Goal: Information Seeking & Learning: Learn about a topic

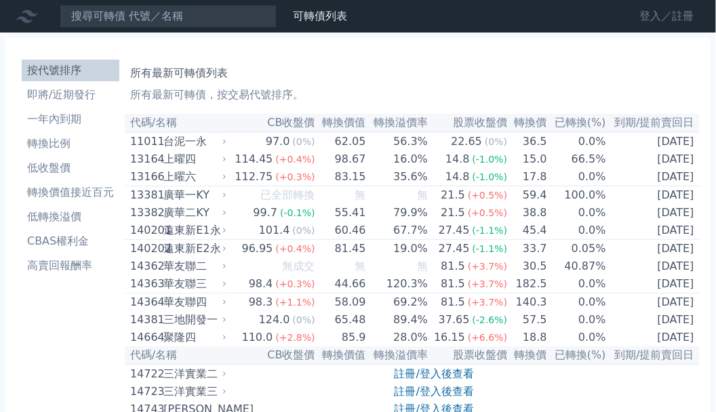
click at [643, 17] on link "登入／註冊" at bounding box center [667, 16] width 76 height 22
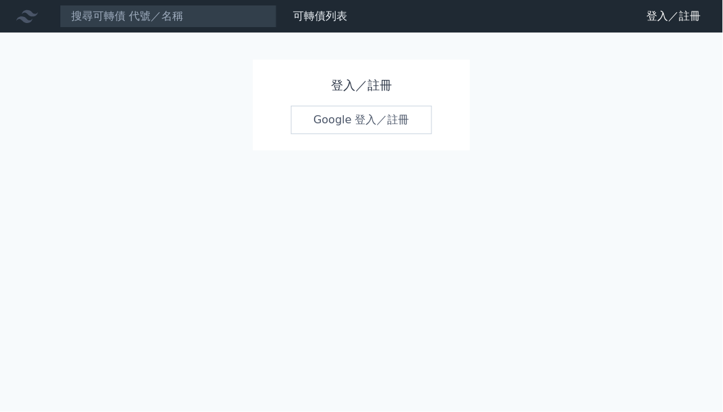
click at [352, 119] on link "Google 登入／註冊" at bounding box center [361, 120] width 141 height 28
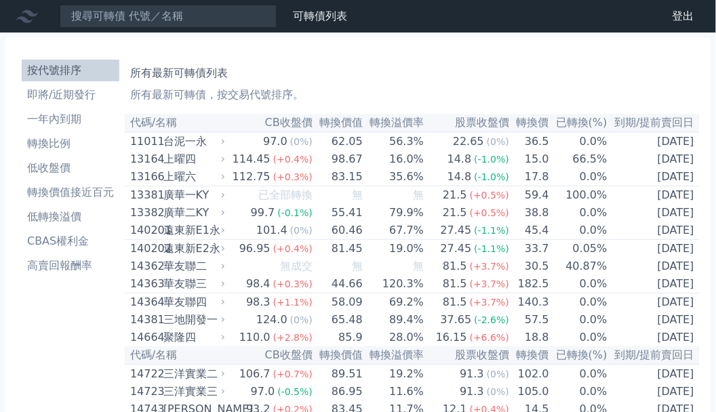
click at [297, 77] on h1 "所有最新可轉債列表" at bounding box center [412, 73] width 564 height 16
drag, startPoint x: 254, startPoint y: 98, endPoint x: 298, endPoint y: 88, distance: 44.4
click at [296, 88] on p "所有最新可轉債，按交易代號排序。" at bounding box center [412, 95] width 564 height 16
click at [298, 87] on p "所有最新可轉債，按交易代號排序。" at bounding box center [412, 95] width 564 height 16
drag, startPoint x: 230, startPoint y: 96, endPoint x: 287, endPoint y: 94, distance: 57.0
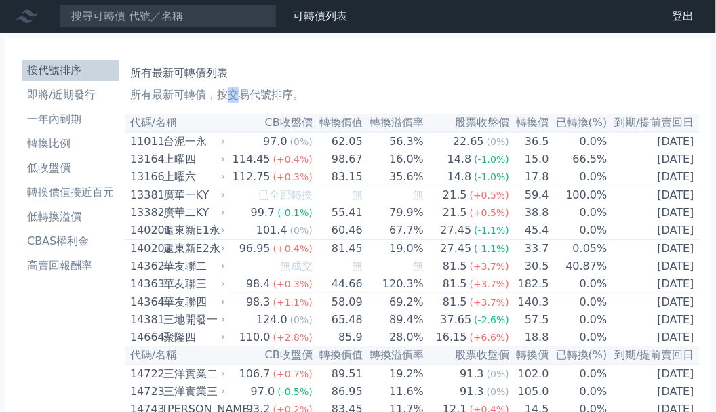
click at [258, 94] on p "所有最新可轉債，按交易代號排序。" at bounding box center [412, 95] width 564 height 16
click at [288, 94] on p "所有最新可轉債，按交易代號排序。" at bounding box center [412, 95] width 564 height 16
drag, startPoint x: 245, startPoint y: 95, endPoint x: 214, endPoint y: 94, distance: 31.2
click at [235, 95] on p "所有最新可轉債，按交易代號排序。" at bounding box center [412, 95] width 564 height 16
click at [214, 94] on p "所有最新可轉債，按交易代號排序。" at bounding box center [412, 95] width 564 height 16
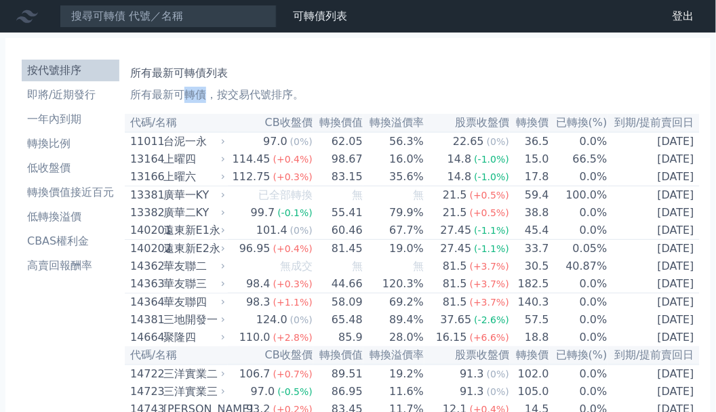
drag, startPoint x: 182, startPoint y: 92, endPoint x: 230, endPoint y: 89, distance: 48.2
click at [226, 89] on p "所有最新可轉債，按交易代號排序。" at bounding box center [412, 95] width 564 height 16
click at [230, 89] on p "所有最新可轉債，按交易代號排序。" at bounding box center [412, 95] width 564 height 16
drag, startPoint x: 247, startPoint y: 88, endPoint x: 201, endPoint y: 90, distance: 46.1
click at [221, 90] on p "所有最新可轉債，按交易代號排序。" at bounding box center [412, 95] width 564 height 16
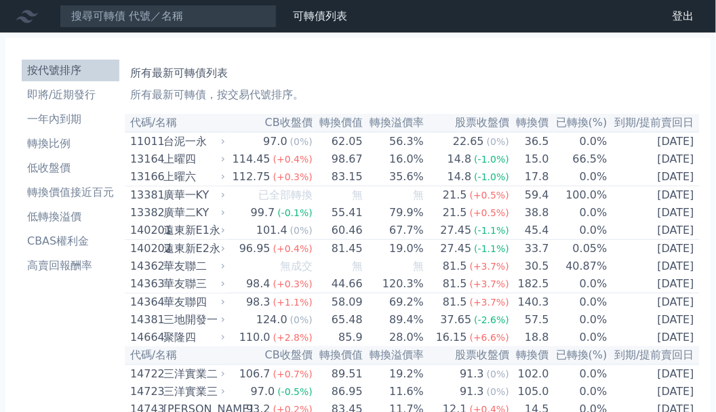
click at [201, 90] on p "所有最新可轉債，按交易代號排序。" at bounding box center [412, 95] width 564 height 16
drag, startPoint x: 197, startPoint y: 92, endPoint x: 258, endPoint y: 92, distance: 60.4
click at [250, 92] on p "所有最新可轉債，按交易代號排序。" at bounding box center [412, 95] width 564 height 16
click at [258, 92] on p "所有最新可轉債，按交易代號排序。" at bounding box center [412, 95] width 564 height 16
drag, startPoint x: 269, startPoint y: 93, endPoint x: 216, endPoint y: 100, distance: 54.0
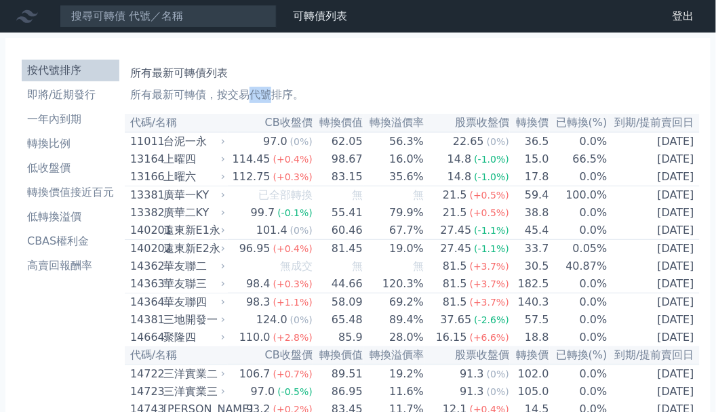
click at [224, 100] on p "所有最新可轉債，按交易代號排序。" at bounding box center [412, 95] width 564 height 16
click at [216, 100] on p "所有最新可轉債，按交易代號排序。" at bounding box center [412, 95] width 564 height 16
drag, startPoint x: 221, startPoint y: 95, endPoint x: 266, endPoint y: 96, distance: 45.4
click at [263, 96] on p "所有最新可轉債，按交易代號排序。" at bounding box center [412, 95] width 564 height 16
click at [266, 96] on p "所有最新可轉債，按交易代號排序。" at bounding box center [412, 95] width 564 height 16
